Goal: Check status: Check status

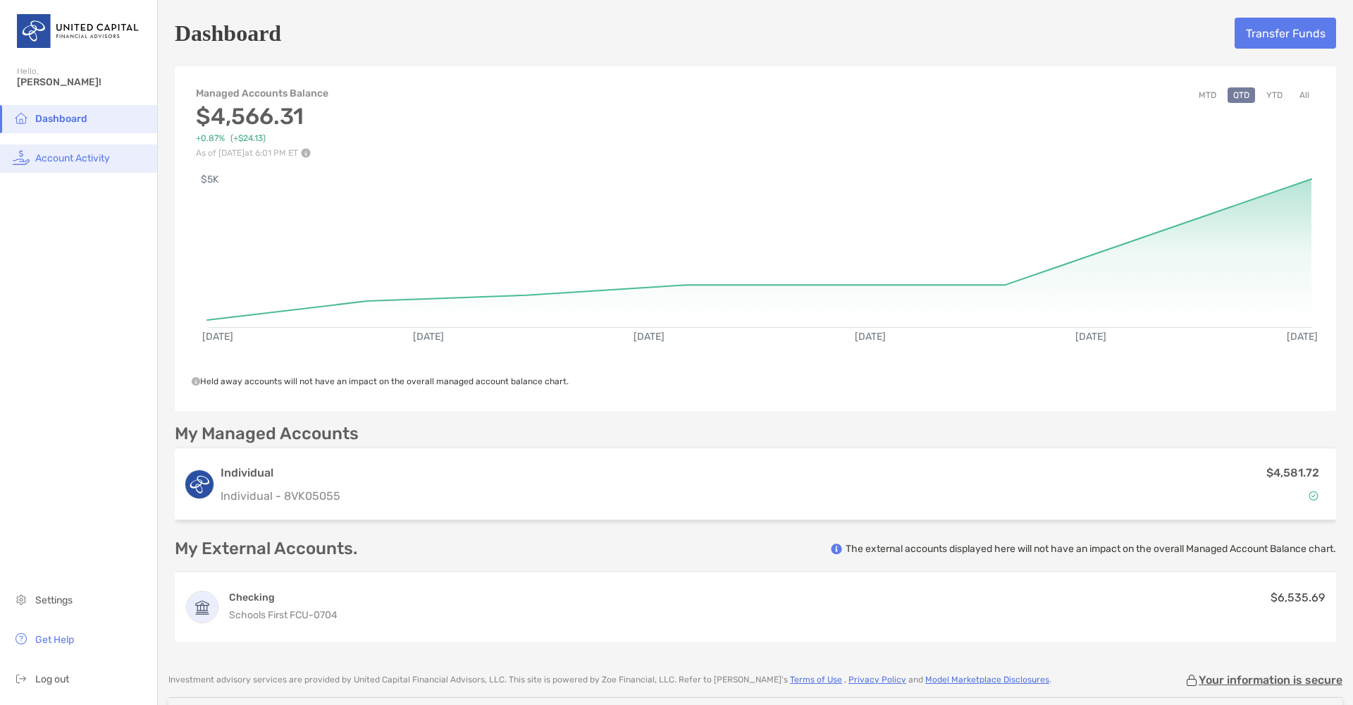
click at [73, 158] on span "Account Activity" at bounding box center [72, 158] width 75 height 12
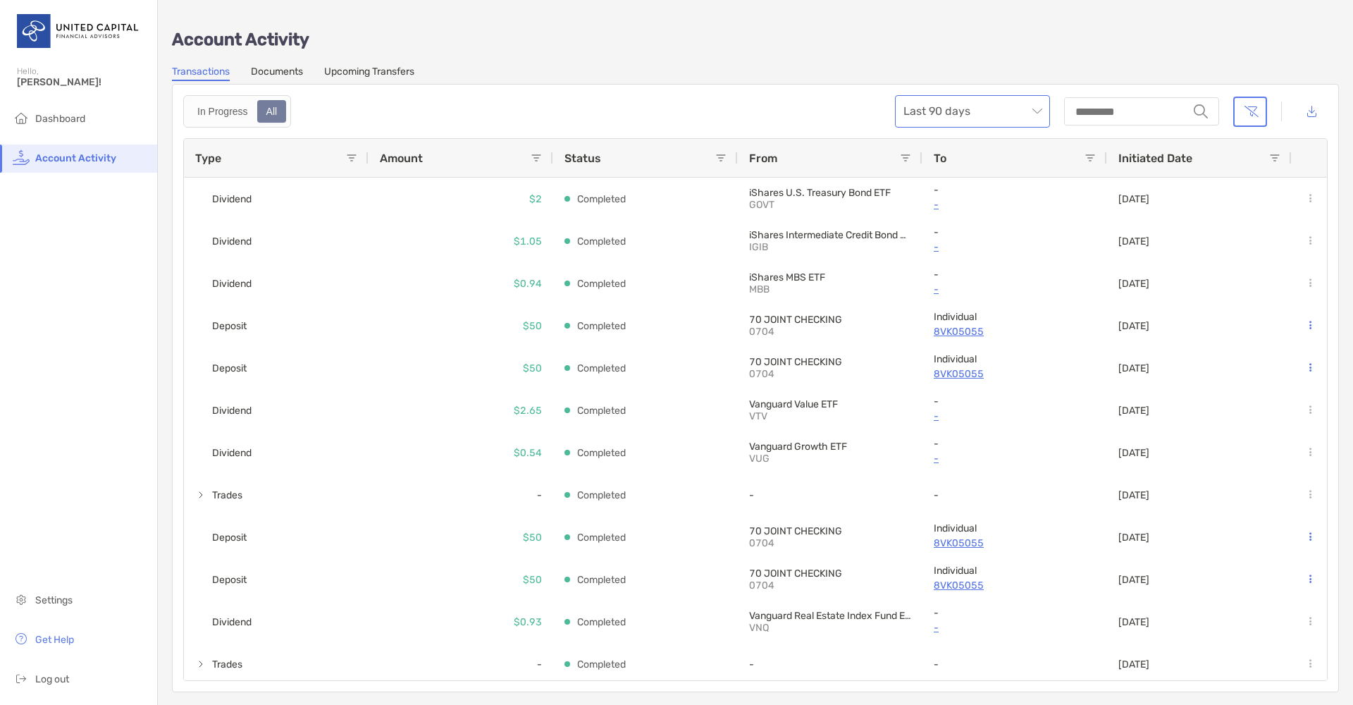
click at [986, 114] on span "Last 90 days" at bounding box center [972, 111] width 138 height 31
click at [964, 259] on div "All time" at bounding box center [972, 268] width 132 height 18
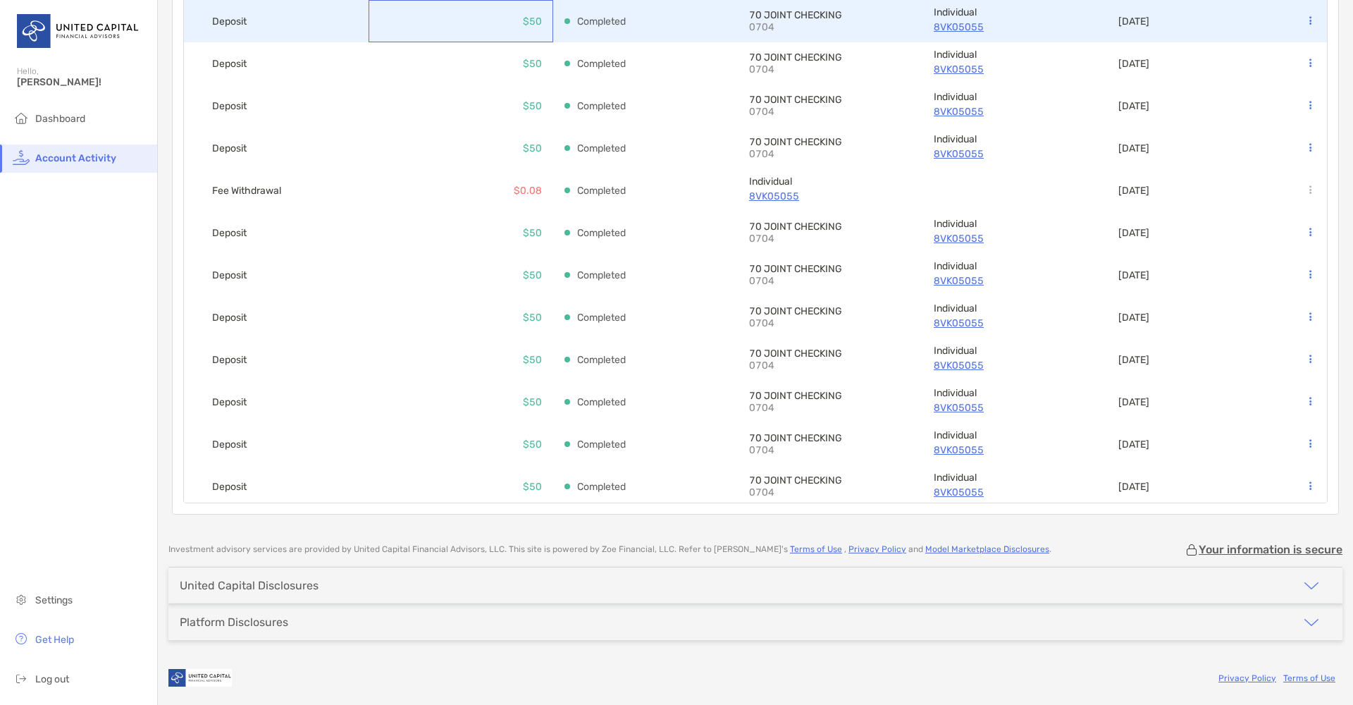
click at [538, 25] on p "$50" at bounding box center [532, 22] width 19 height 18
click at [533, 17] on div "$50" at bounding box center [532, 21] width 19 height 41
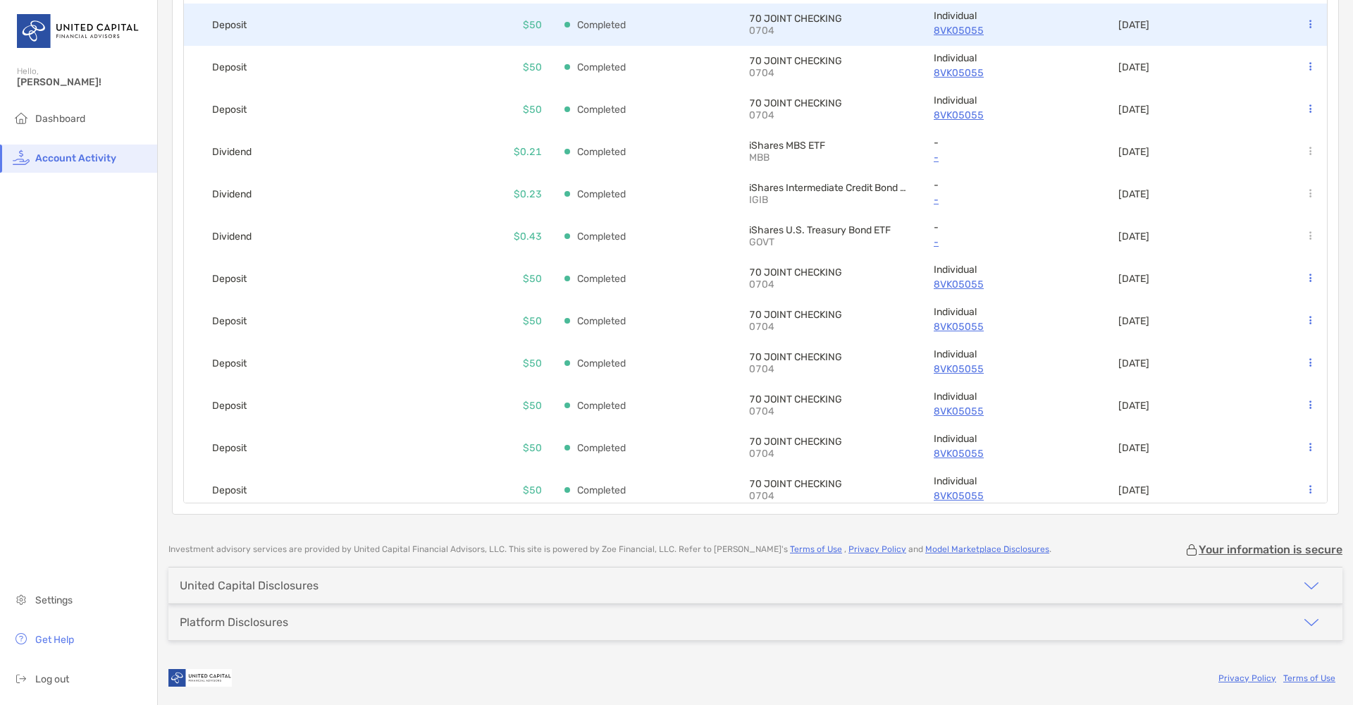
click at [530, 35] on div "$50" at bounding box center [532, 24] width 19 height 41
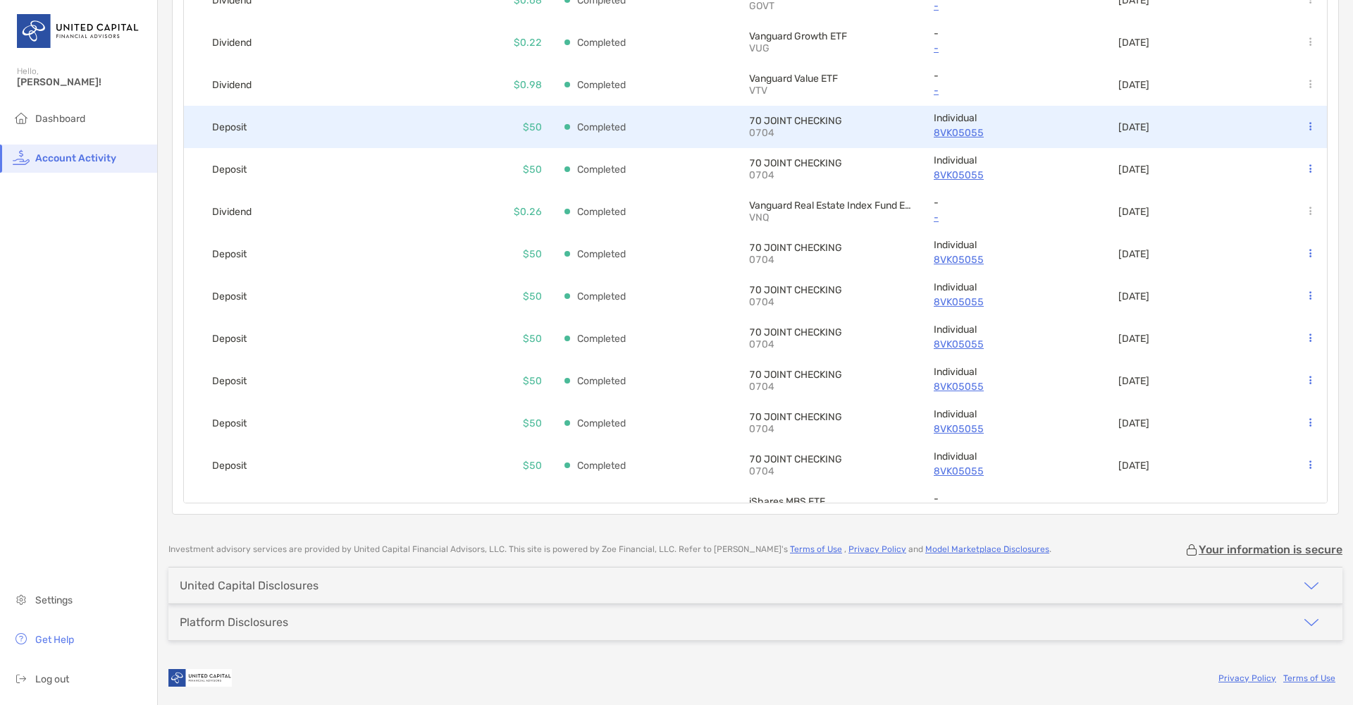
click at [524, 133] on p "$50" at bounding box center [532, 127] width 19 height 18
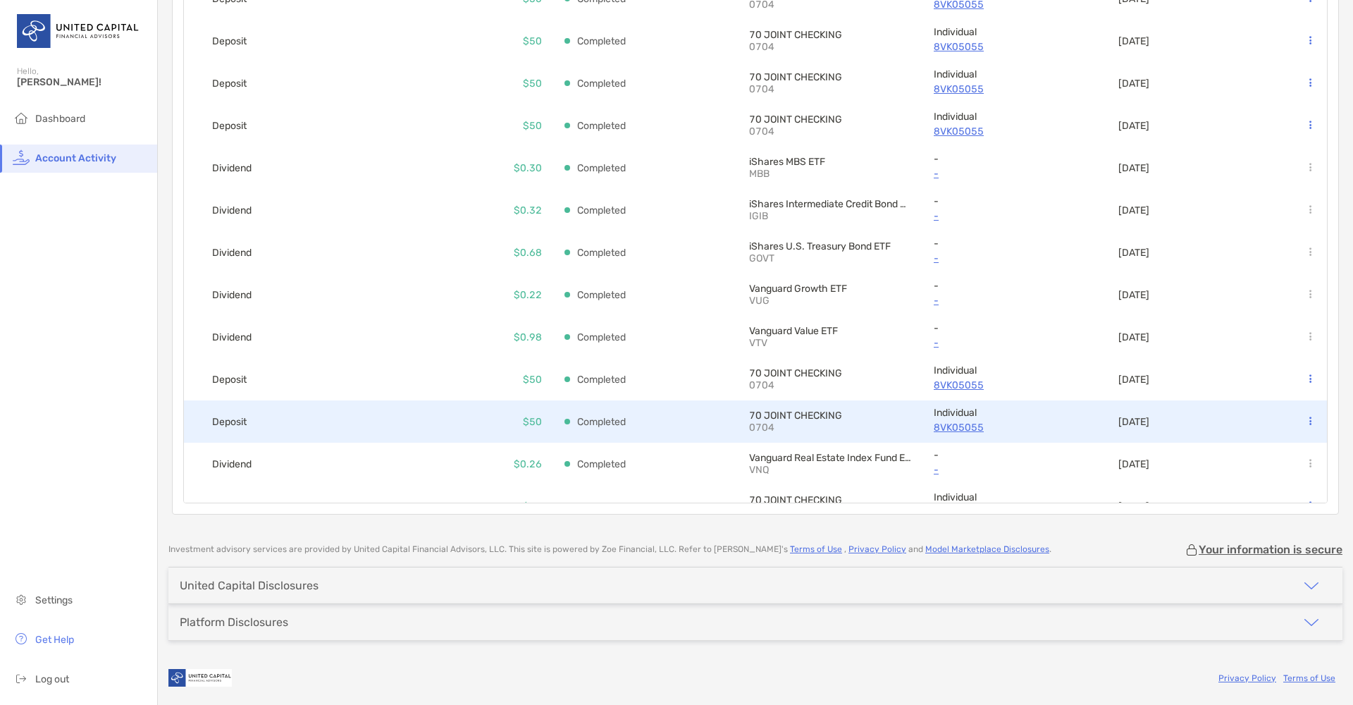
click at [535, 431] on div "$50" at bounding box center [532, 421] width 19 height 41
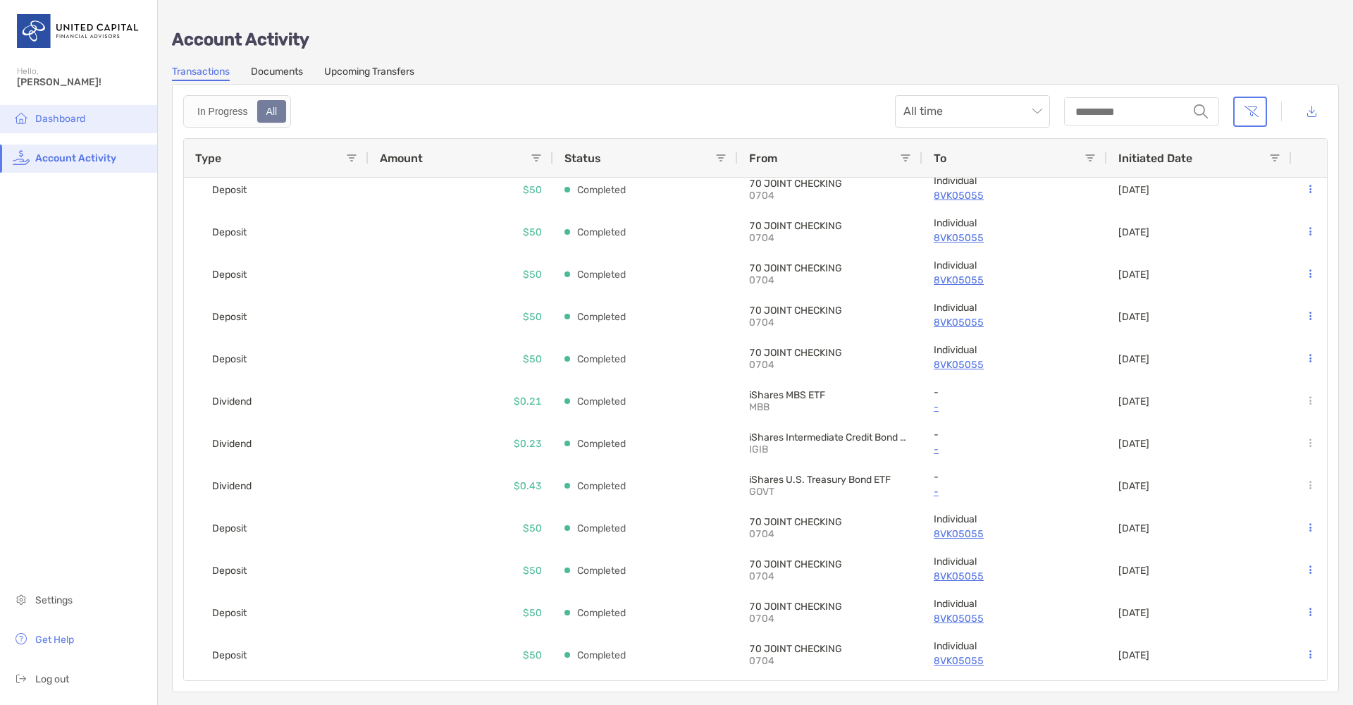
click at [49, 121] on span "Dashboard" at bounding box center [60, 119] width 50 height 12
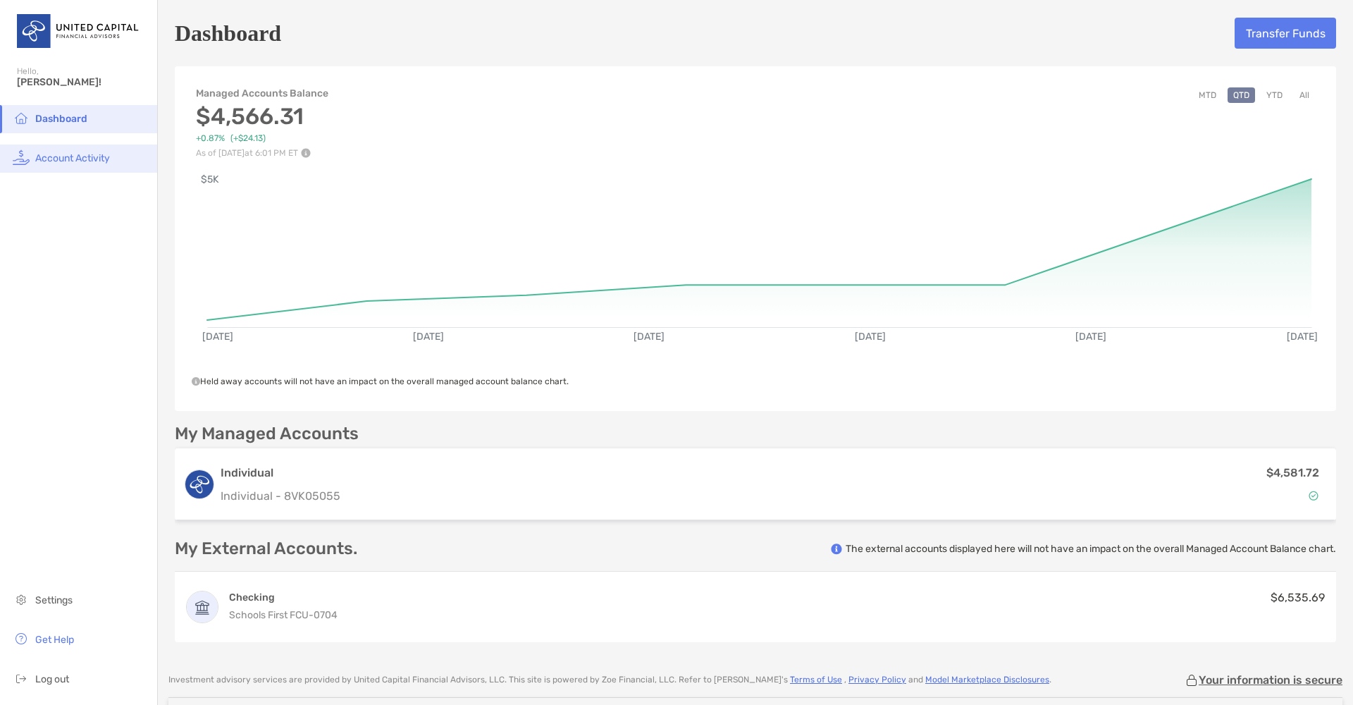
click at [99, 167] on li "Account Activity" at bounding box center [78, 158] width 157 height 28
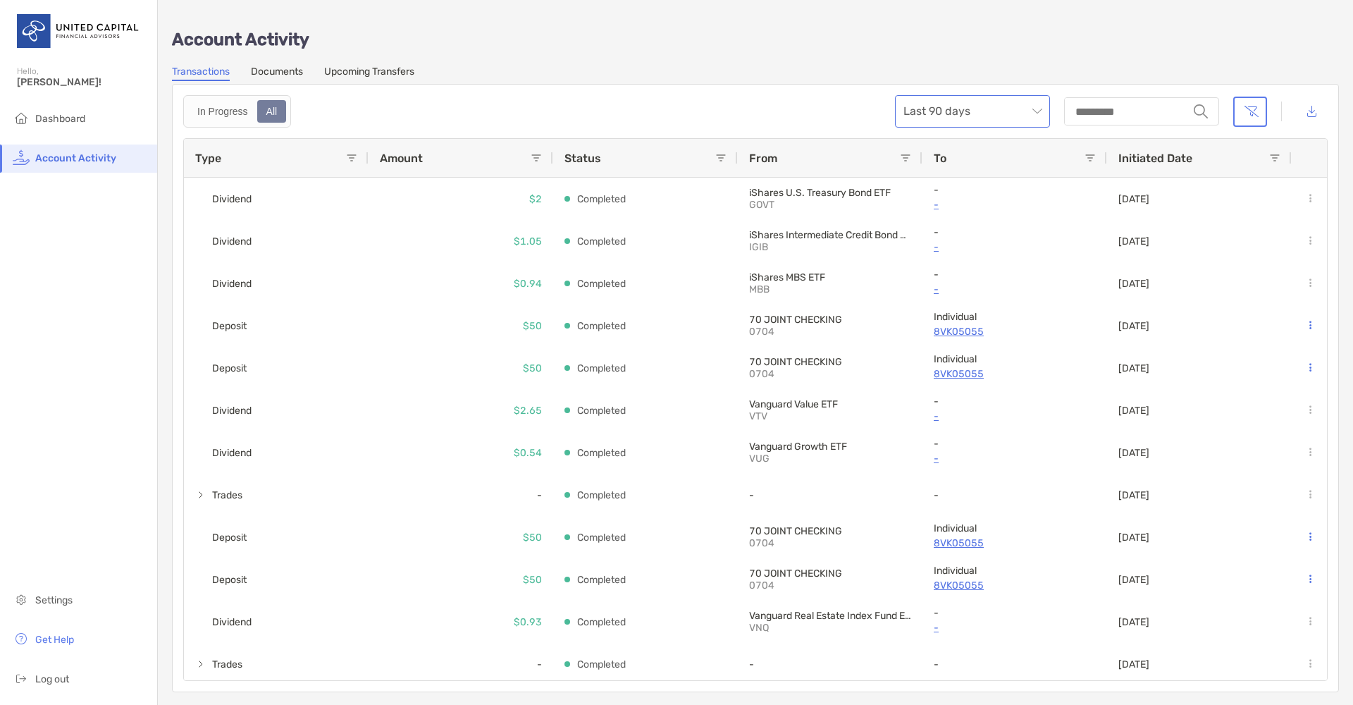
click at [993, 108] on span "Last 90 days" at bounding box center [972, 111] width 138 height 31
drag, startPoint x: 936, startPoint y: 260, endPoint x: 948, endPoint y: 254, distance: 13.6
click at [941, 257] on div "All time" at bounding box center [972, 268] width 149 height 32
